Goal: Information Seeking & Learning: Learn about a topic

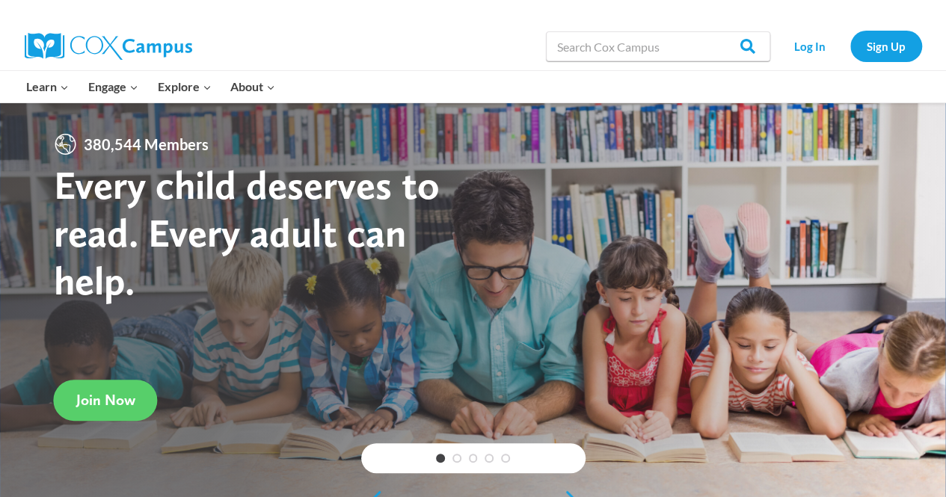
click at [254, 152] on div "380,544 Members Every child deserves to read. Every adult can help." at bounding box center [263, 244] width 419 height 225
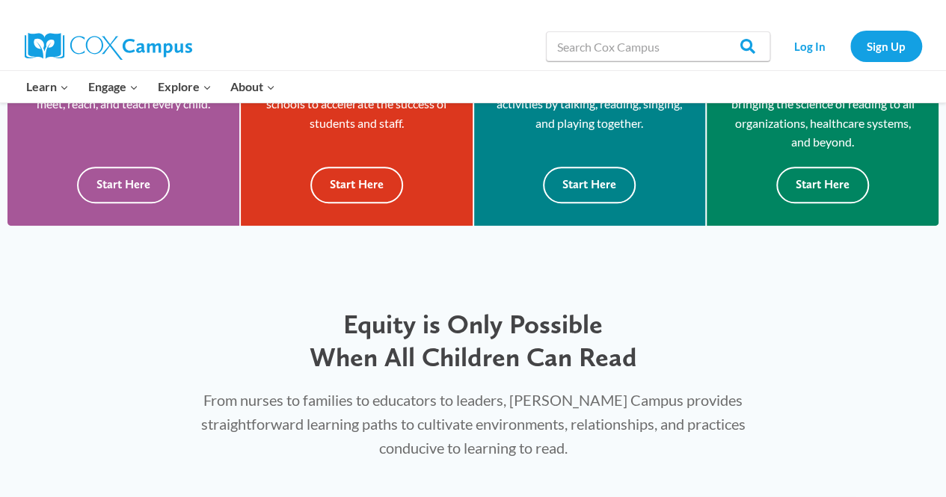
scroll to position [509, 0]
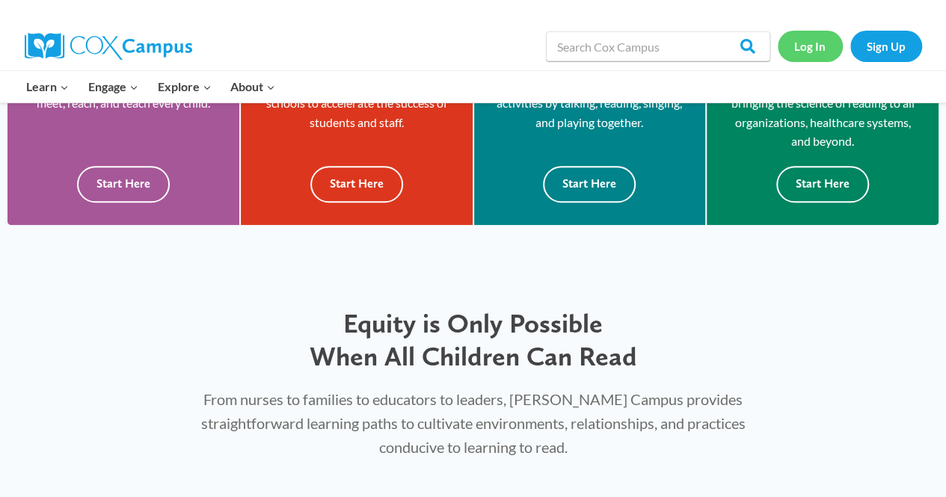
click at [807, 40] on link "Log In" at bounding box center [809, 46] width 65 height 31
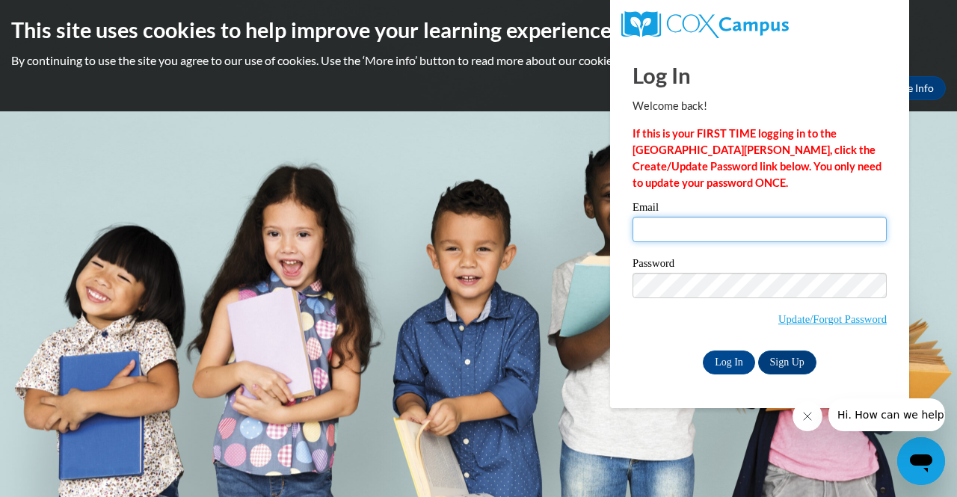
click at [683, 227] on input "Email" at bounding box center [759, 229] width 254 height 25
type input "laurie.schaefer@muskegonorway.org"
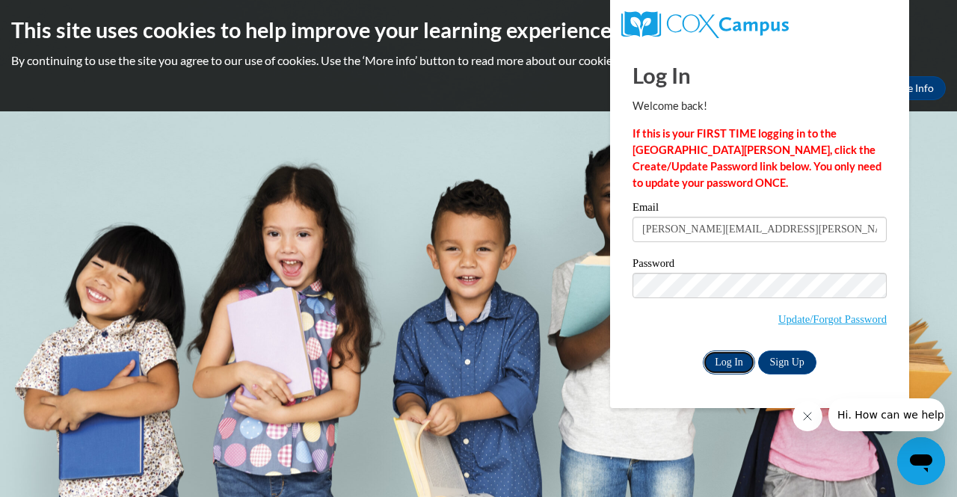
click at [708, 356] on input "Log In" at bounding box center [729, 363] width 52 height 24
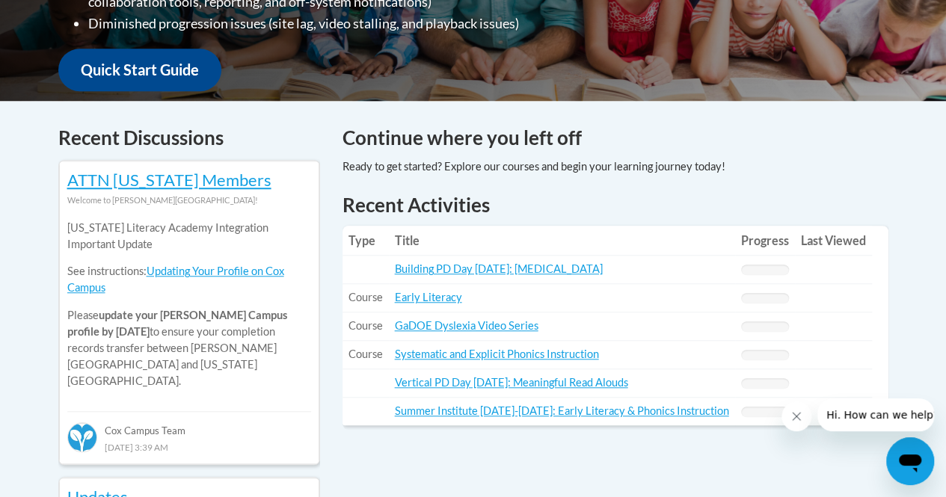
scroll to position [541, 0]
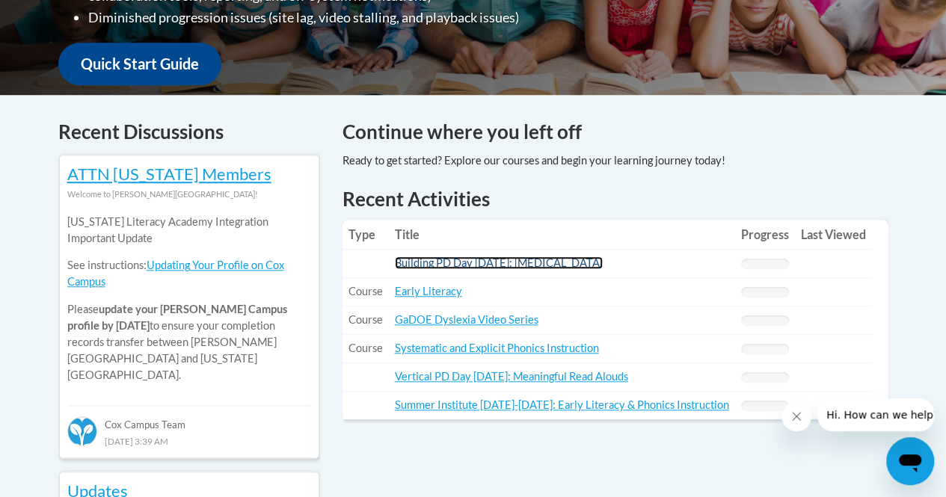
click at [475, 260] on link "Building PD Day [DATE]: [MEDICAL_DATA]" at bounding box center [499, 262] width 208 height 13
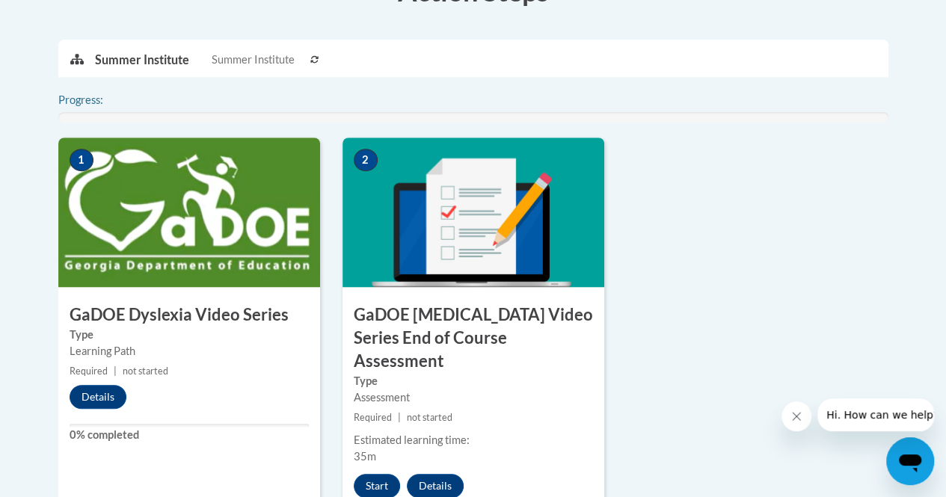
scroll to position [532, 0]
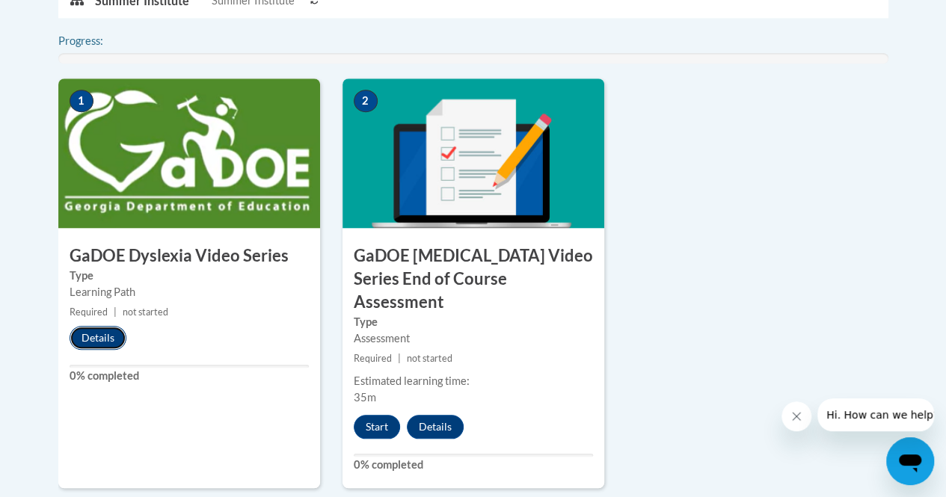
click at [97, 339] on button "Details" at bounding box center [98, 338] width 57 height 24
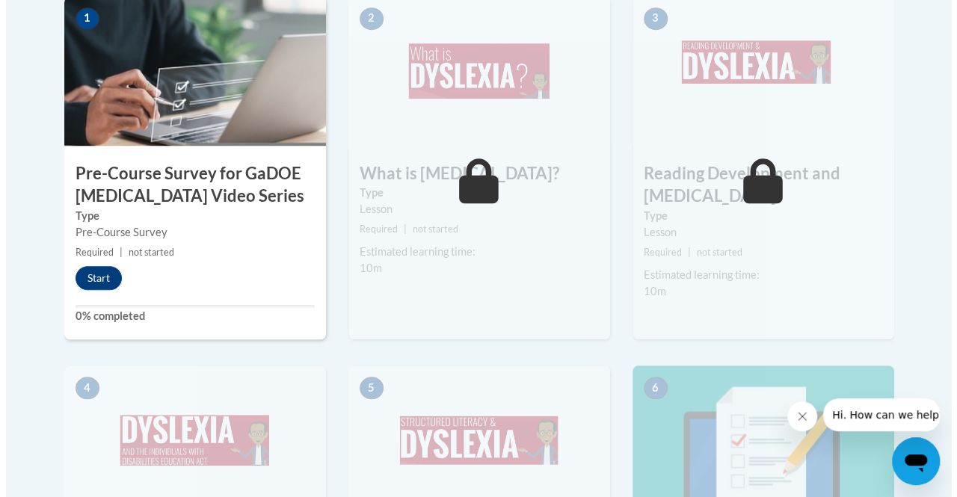
scroll to position [531, 0]
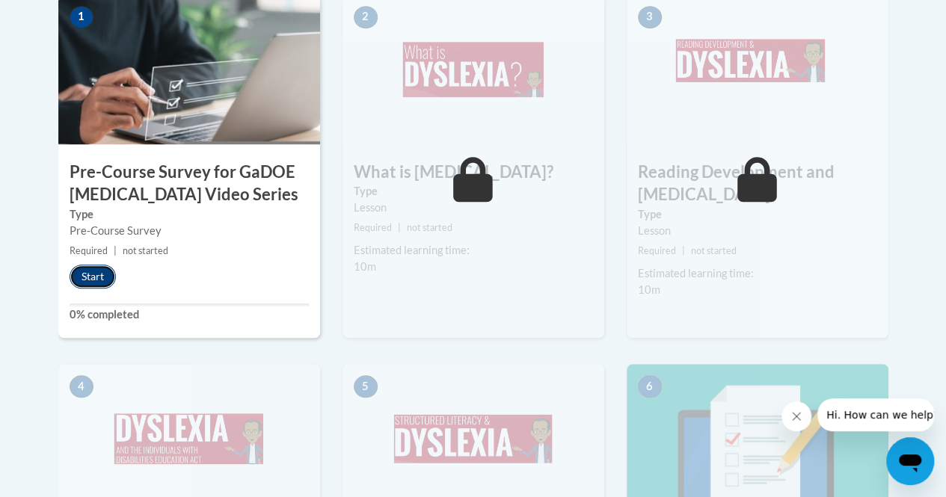
click at [90, 280] on button "Start" at bounding box center [93, 277] width 46 height 24
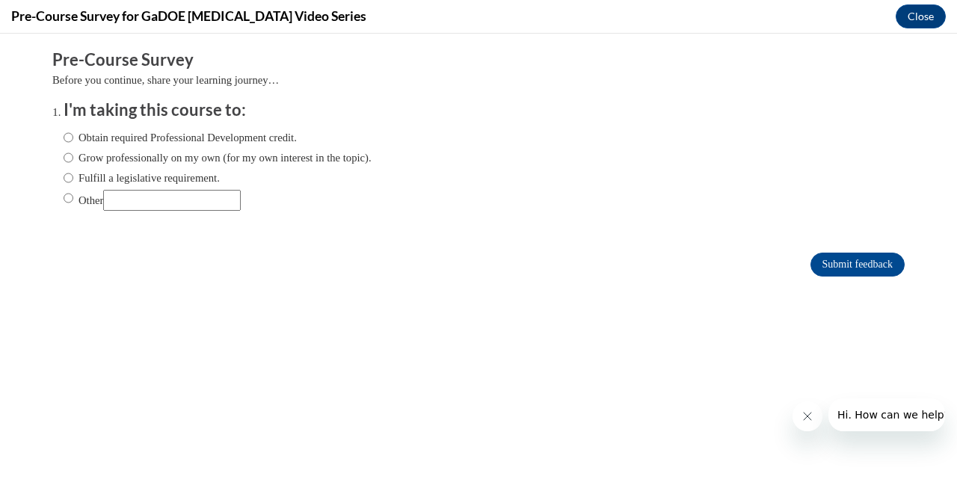
scroll to position [0, 0]
click at [64, 181] on input "Fulfill a legislative requirement." at bounding box center [69, 178] width 10 height 16
radio input "true"
click at [876, 253] on input "Submit feedback" at bounding box center [857, 265] width 94 height 24
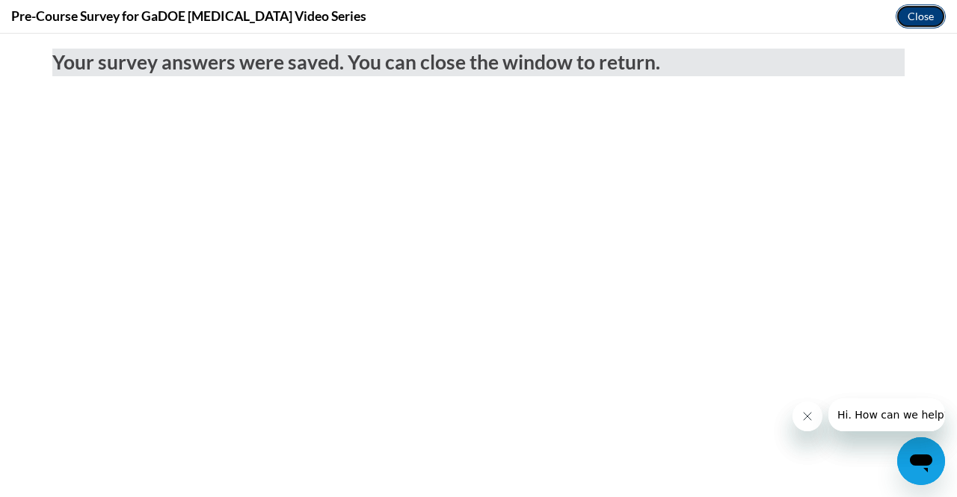
click at [913, 11] on button "Close" at bounding box center [921, 16] width 50 height 24
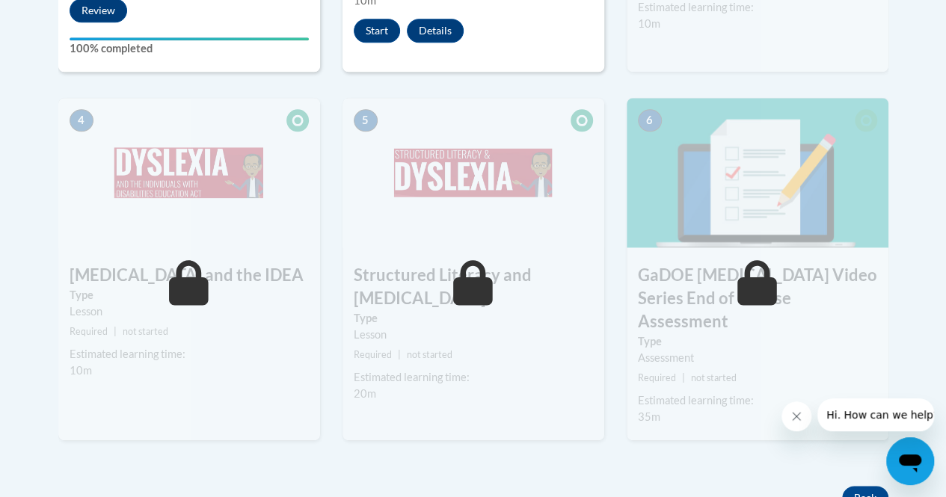
scroll to position [873, 0]
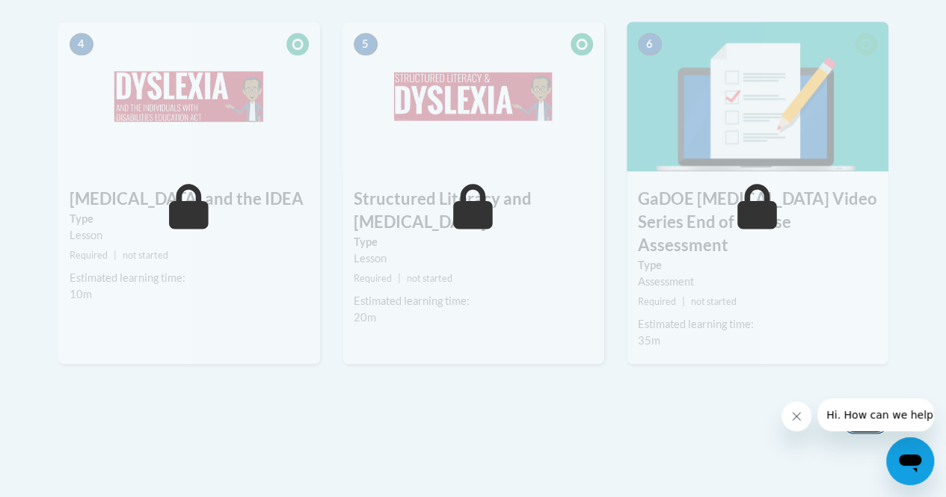
click at [863, 410] on button "Back" at bounding box center [865, 422] width 46 height 24
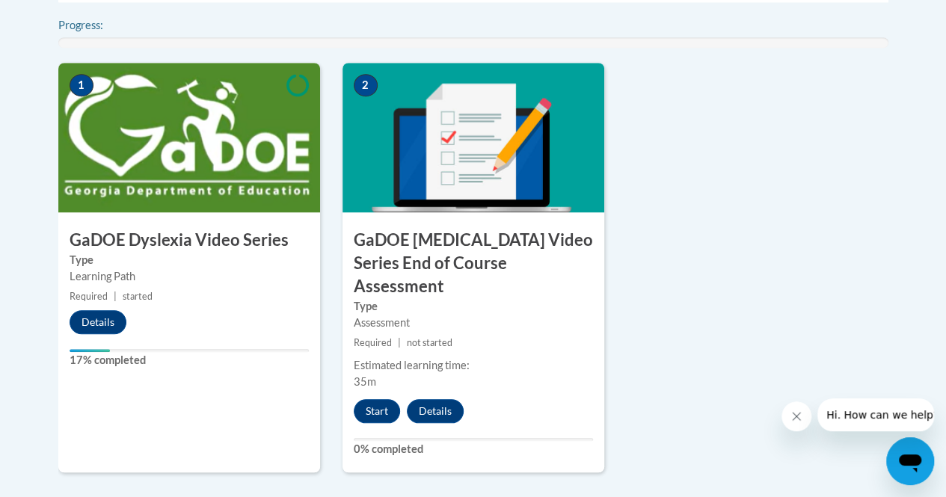
scroll to position [550, 0]
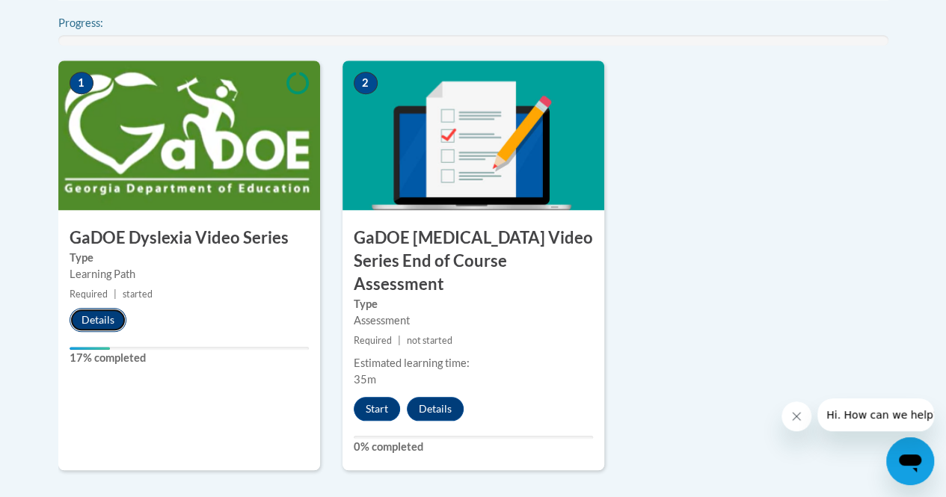
click at [105, 313] on button "Details" at bounding box center [98, 320] width 57 height 24
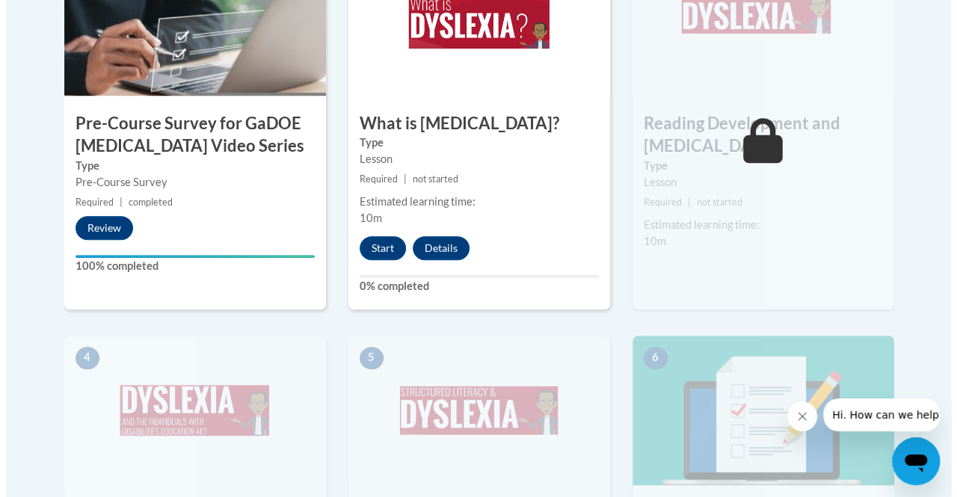
scroll to position [580, 0]
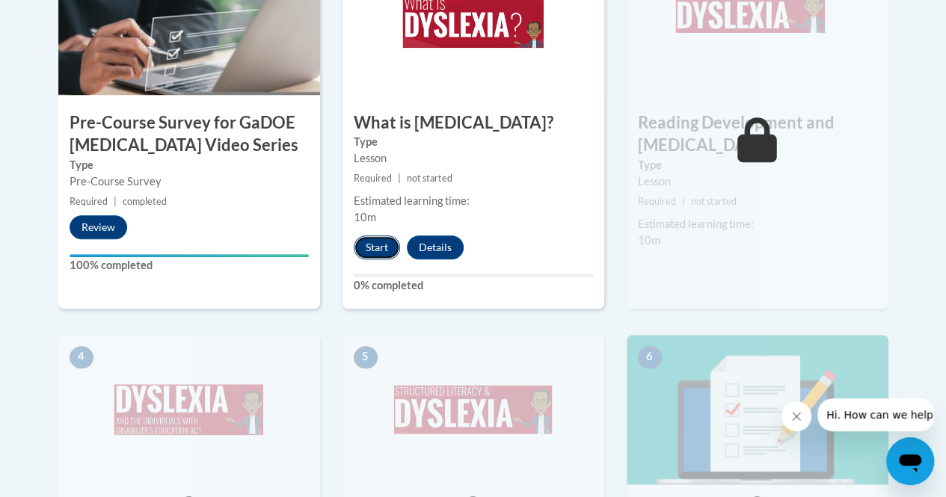
click at [379, 250] on button "Start" at bounding box center [377, 247] width 46 height 24
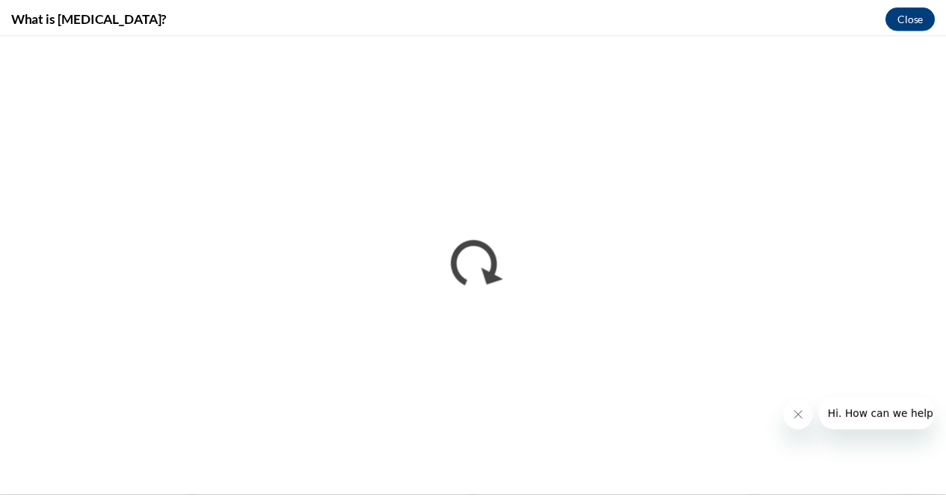
scroll to position [0, 0]
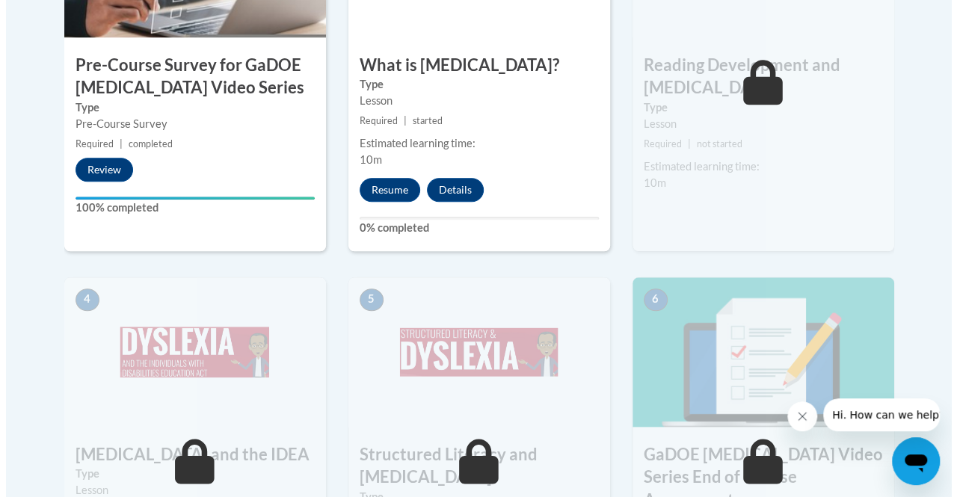
scroll to position [550, 0]
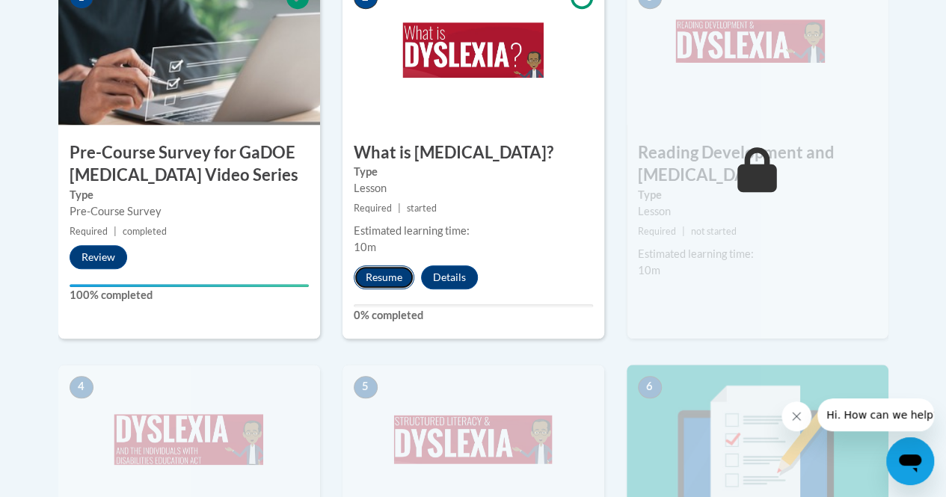
click at [368, 271] on button "Resume" at bounding box center [384, 277] width 61 height 24
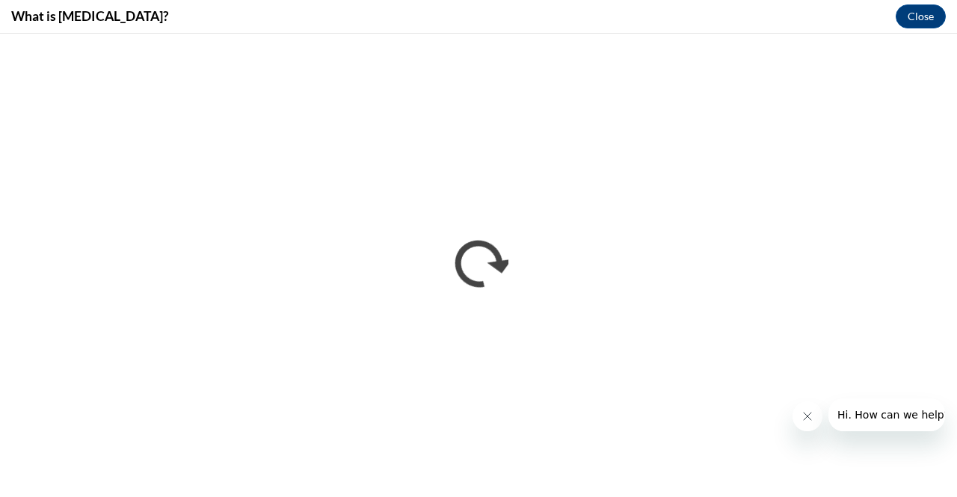
scroll to position [0, 0]
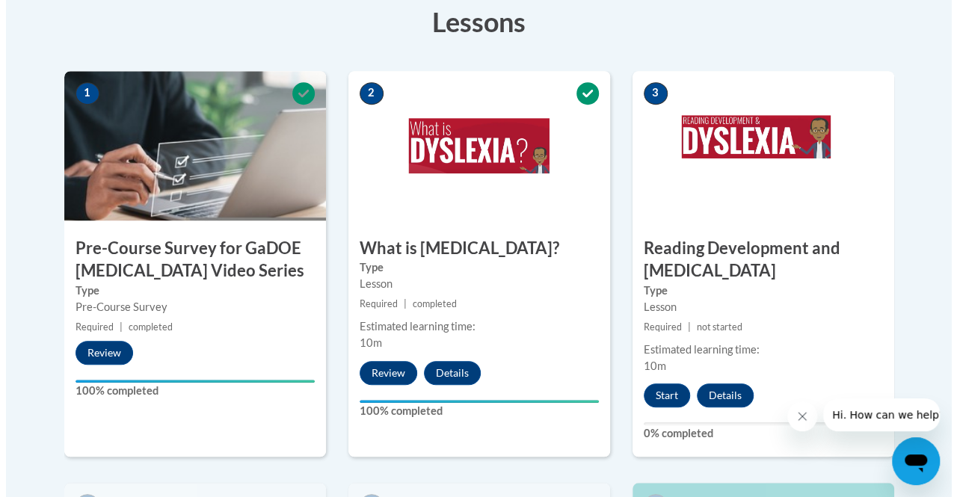
scroll to position [455, 0]
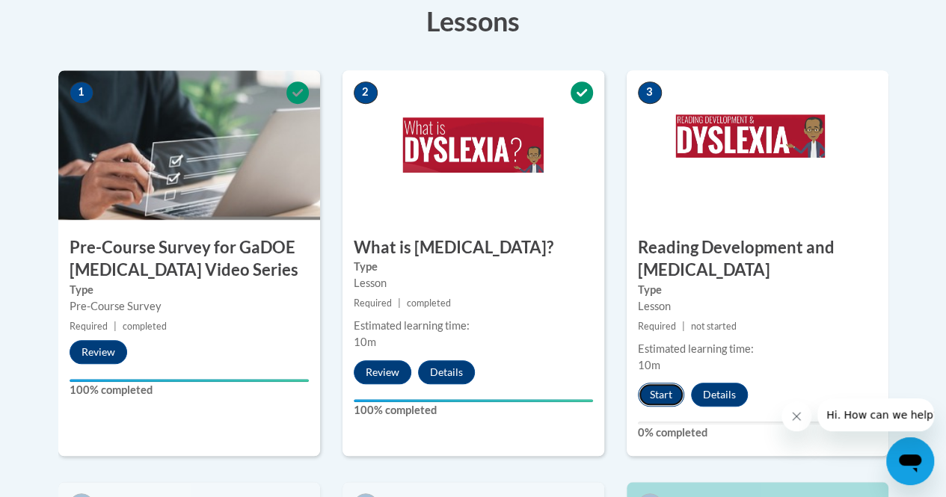
click at [660, 387] on button "Start" at bounding box center [661, 395] width 46 height 24
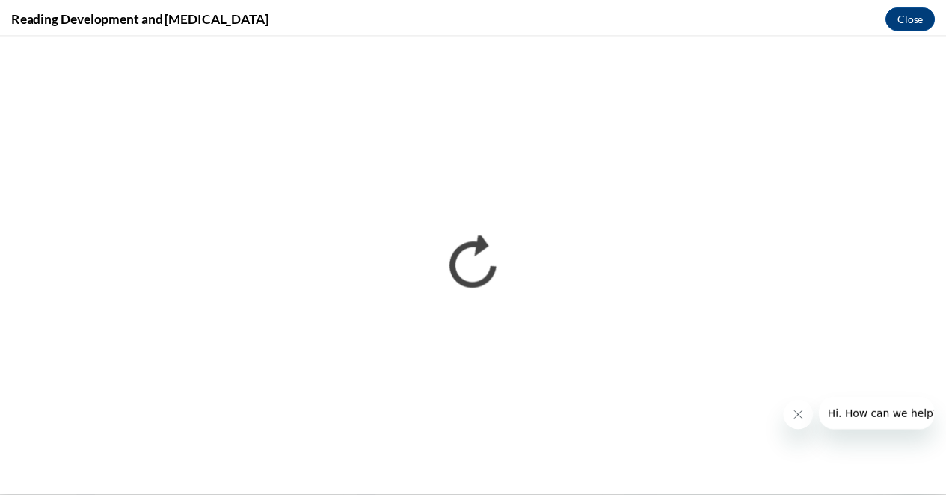
scroll to position [0, 0]
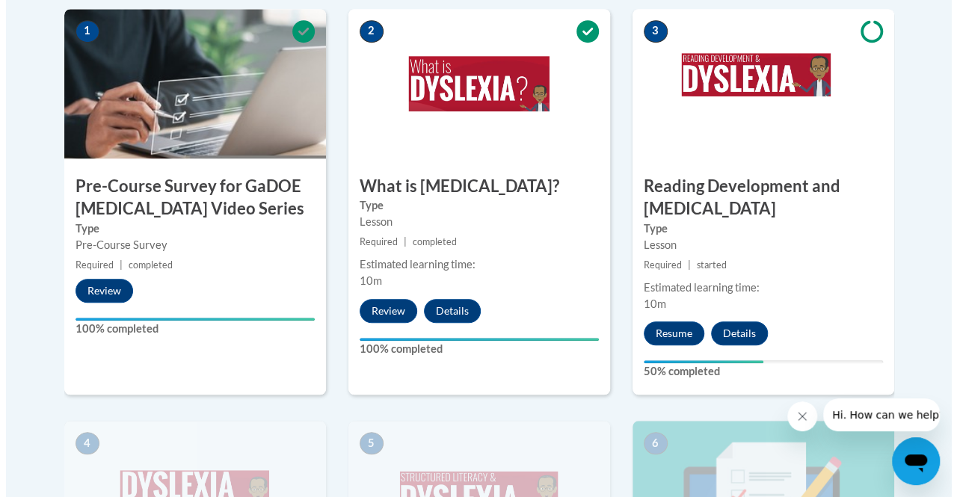
scroll to position [543, 0]
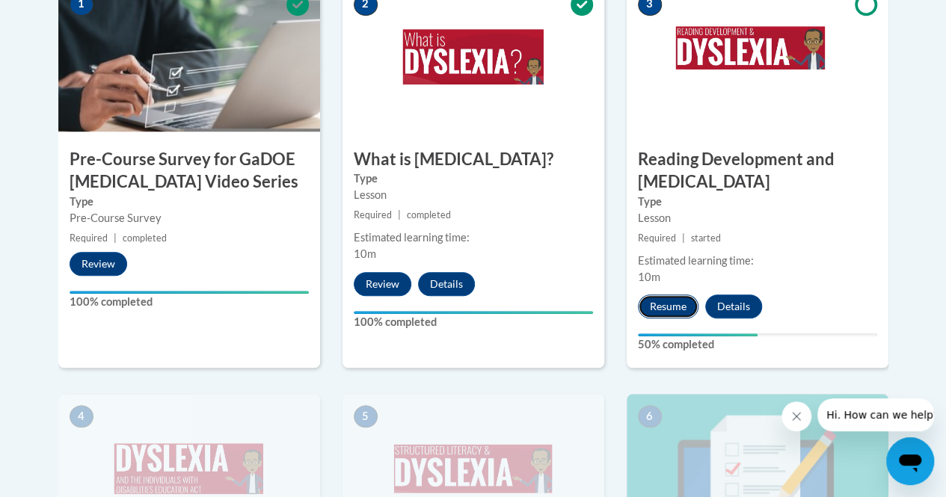
click at [673, 305] on button "Resume" at bounding box center [668, 307] width 61 height 24
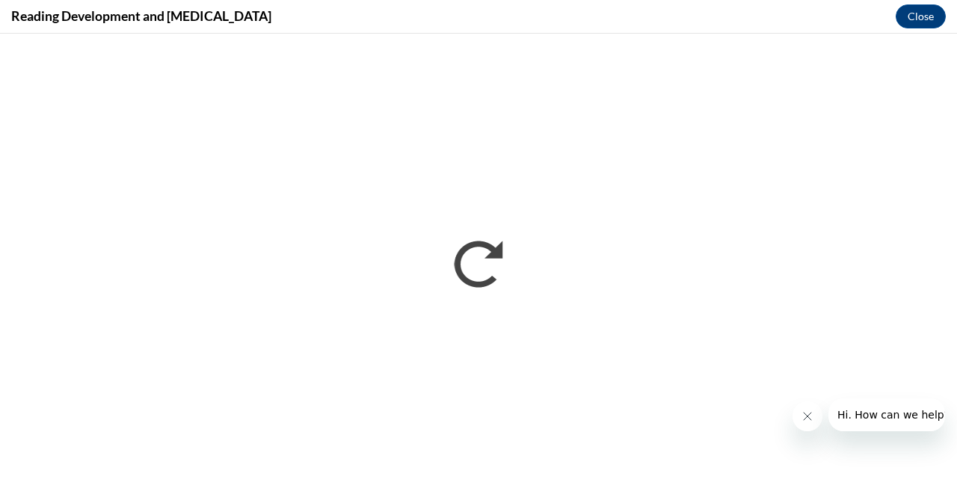
scroll to position [0, 0]
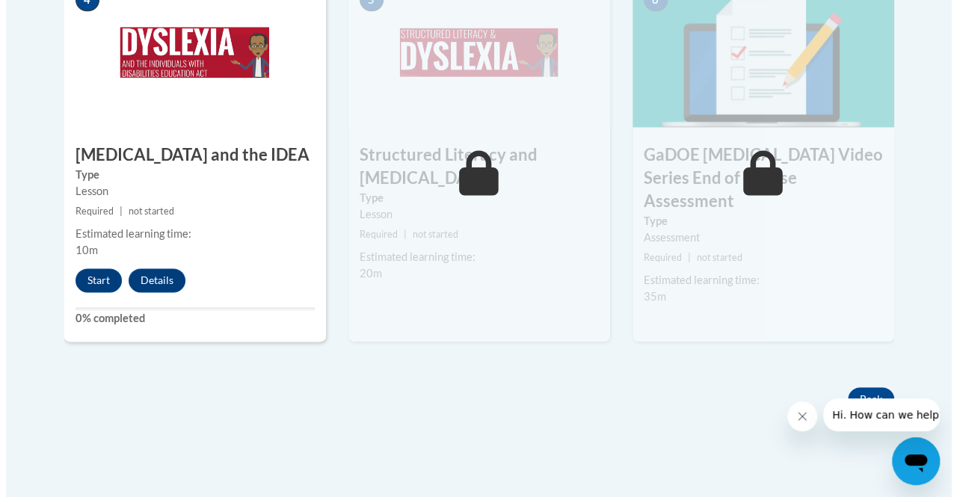
scroll to position [961, 0]
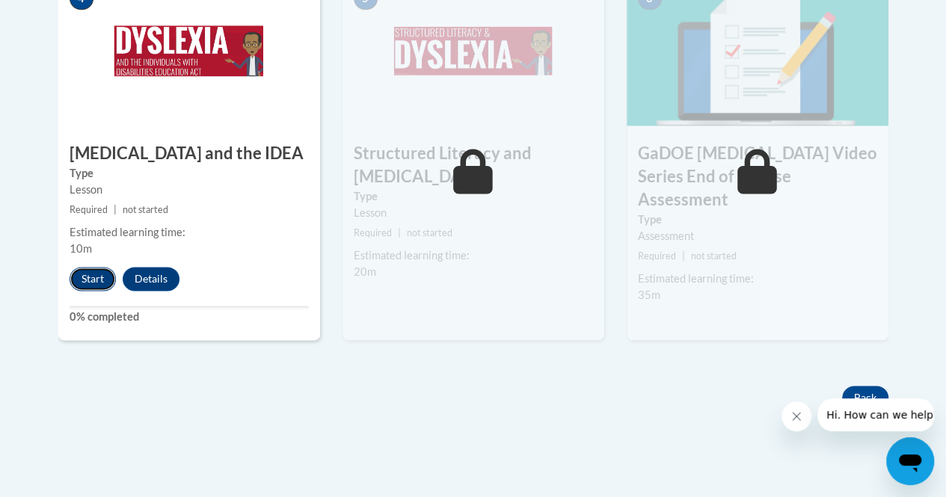
click at [93, 267] on button "Start" at bounding box center [93, 279] width 46 height 24
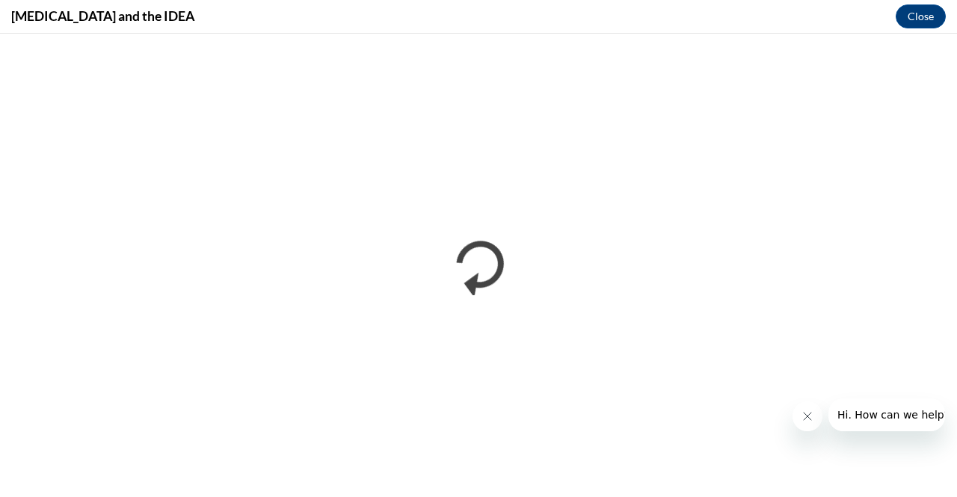
scroll to position [0, 0]
